Goal: Task Accomplishment & Management: Manage account settings

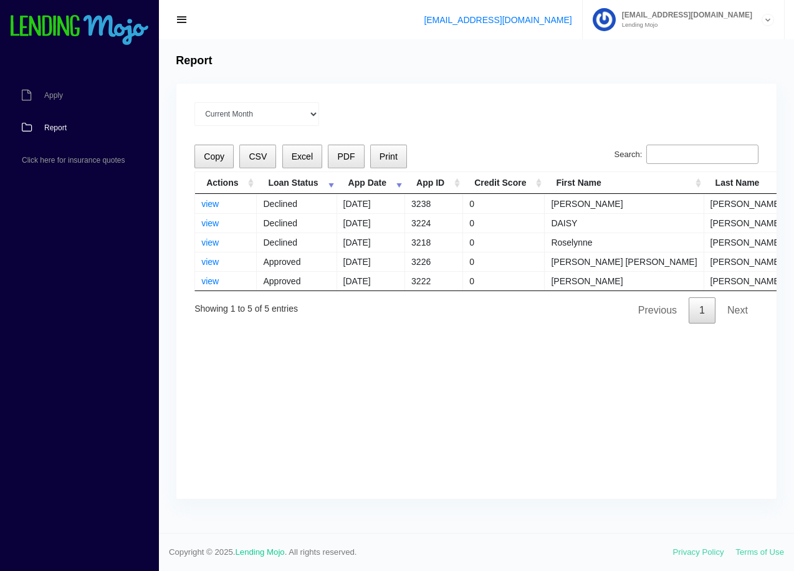
click at [765, 19] on icon at bounding box center [768, 20] width 11 height 12
click at [694, 73] on link "Sign Out" at bounding box center [684, 67] width 200 height 17
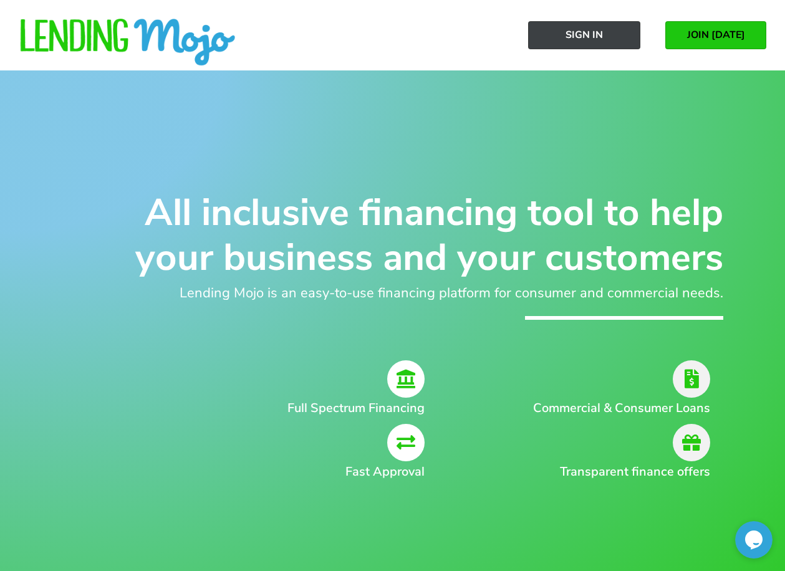
click at [574, 23] on link "Sign In" at bounding box center [584, 35] width 112 height 28
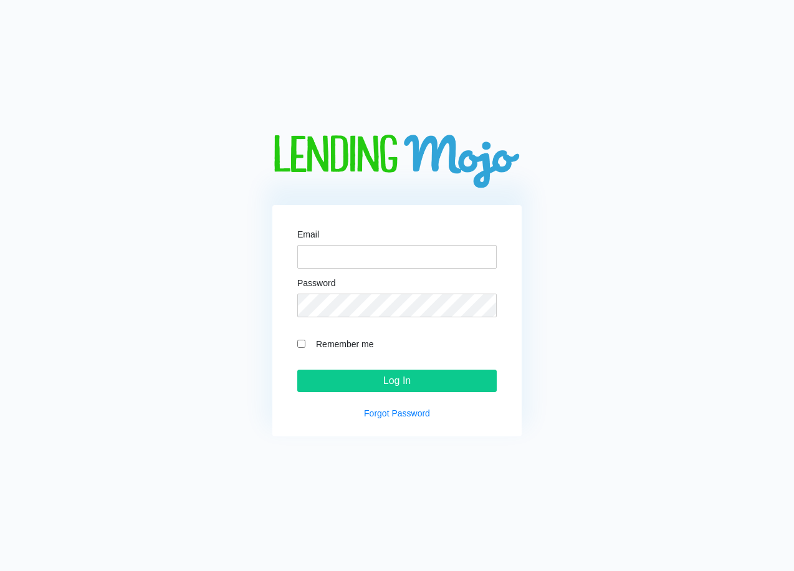
type input "[EMAIL_ADDRESS][DOMAIN_NAME]"
